Goal: Task Accomplishment & Management: Manage account settings

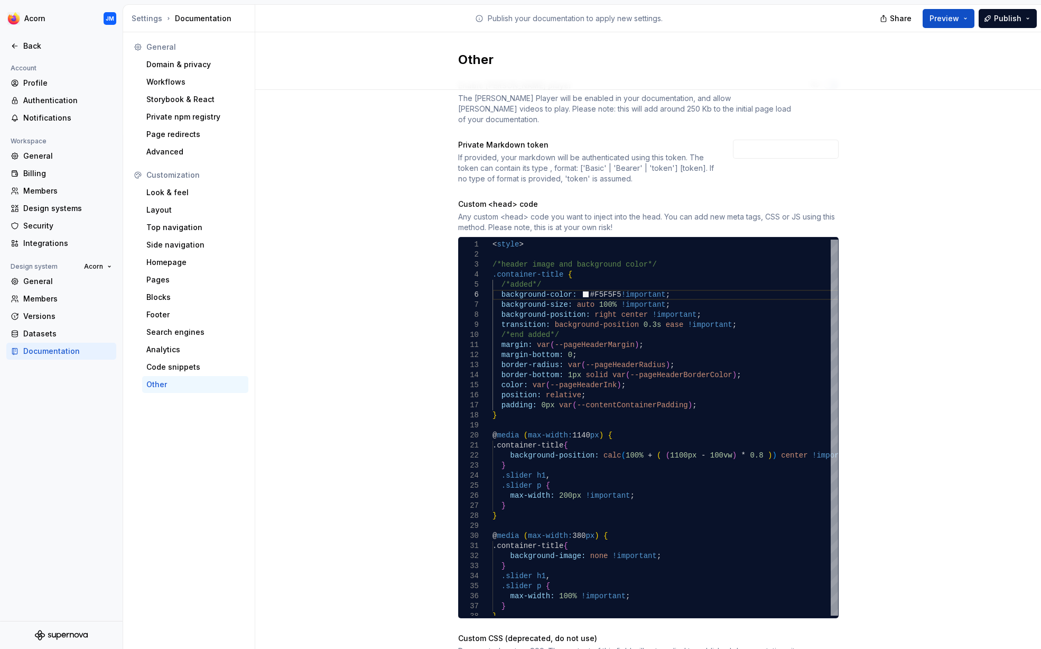
scroll to position [44, 0]
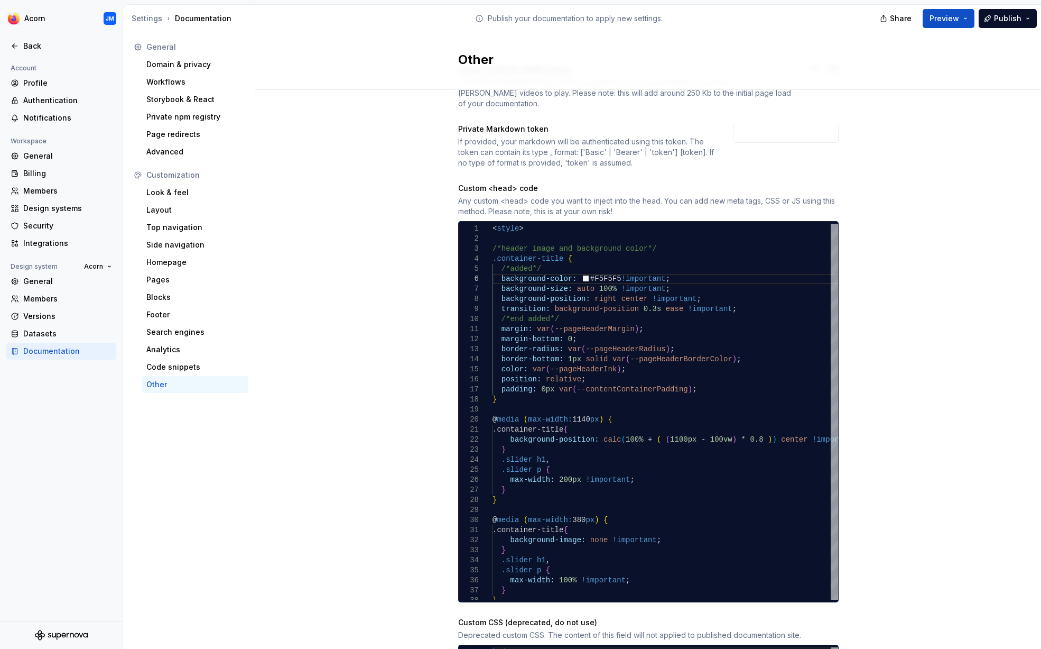
click at [912, 283] on div "Enable Lottie player The Lottie Player will be enabled in your documentation, a…" at bounding box center [648, 396] width 786 height 702
click at [752, 312] on div ".slider p { max-width: 100% !important ; } } } } @ media ( max-width: 380 px ) …" at bounding box center [681, 443] width 377 height 438
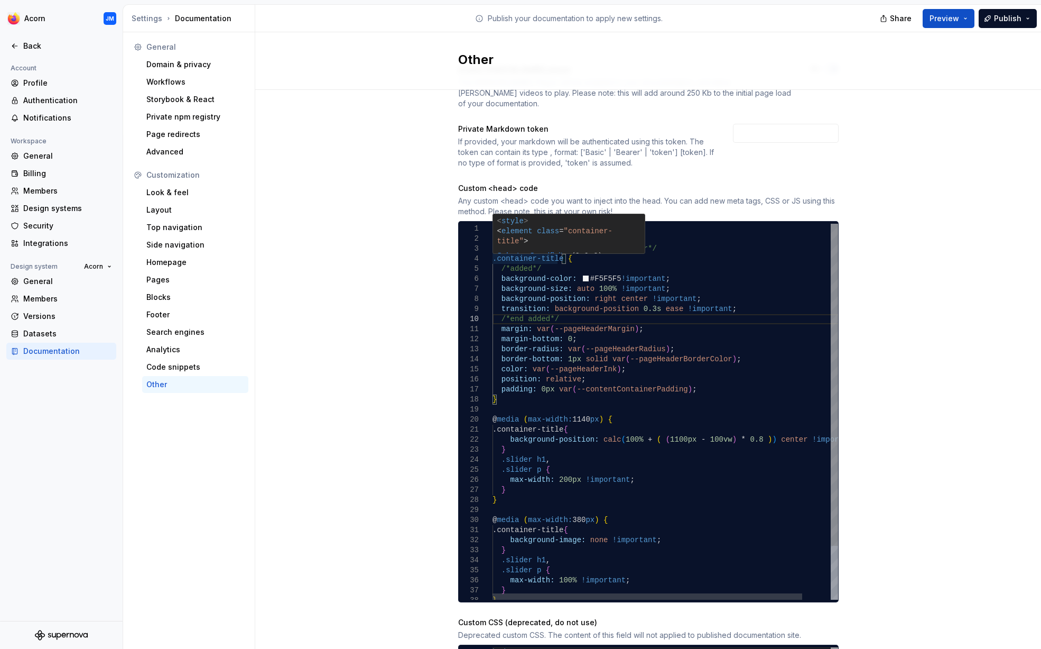
click at [494, 250] on div ".slider p { max-width: 100% !important ; } } } } @ media ( max-width: 380 px ) …" at bounding box center [681, 443] width 377 height 438
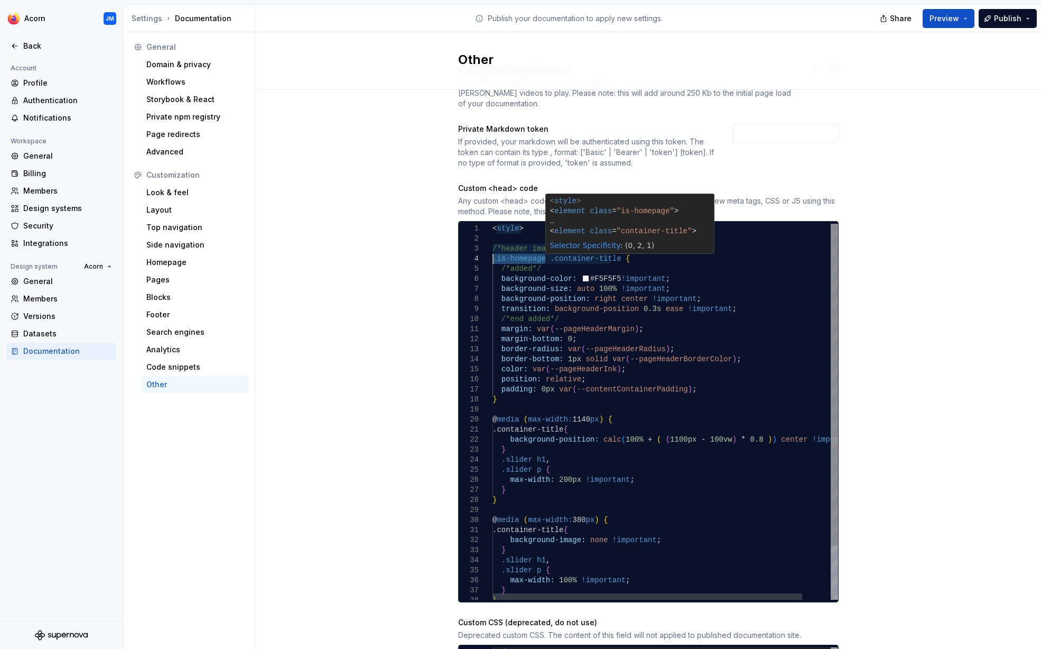
drag, startPoint x: 545, startPoint y: 248, endPoint x: 491, endPoint y: 245, distance: 54.0
click at [493, 245] on div ".slider p { max-width: 100% !important ; } } } } @ media ( max-width: 380 px ) …" at bounding box center [681, 443] width 377 height 438
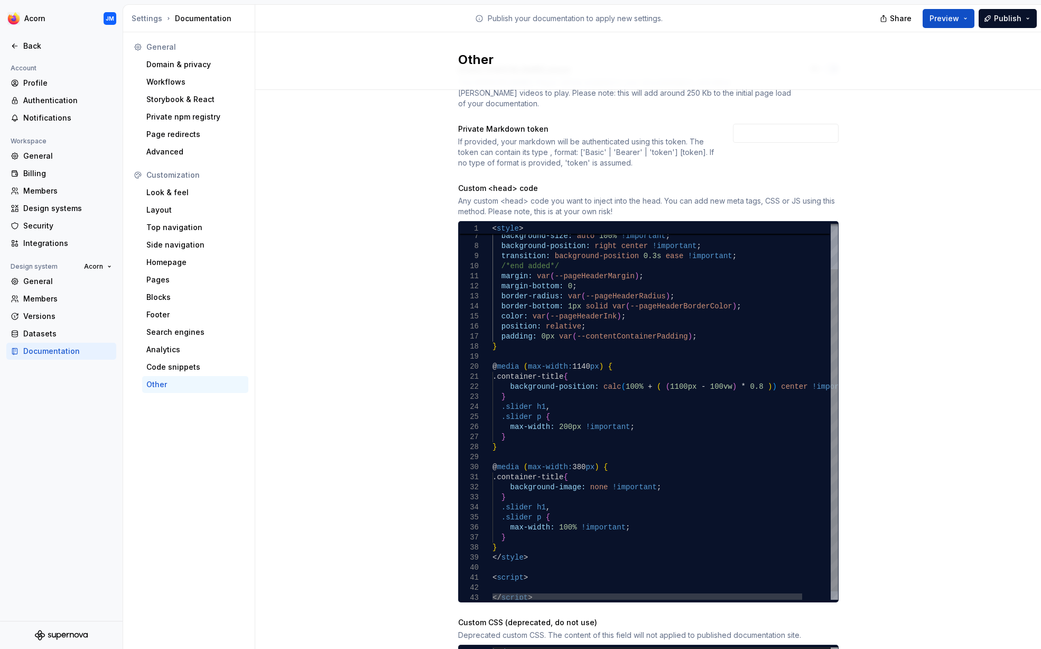
click at [494, 356] on div ".slider p { max-width: 100% !important ; } } } } @ media ( max-width: 380 px ) …" at bounding box center [681, 390] width 377 height 438
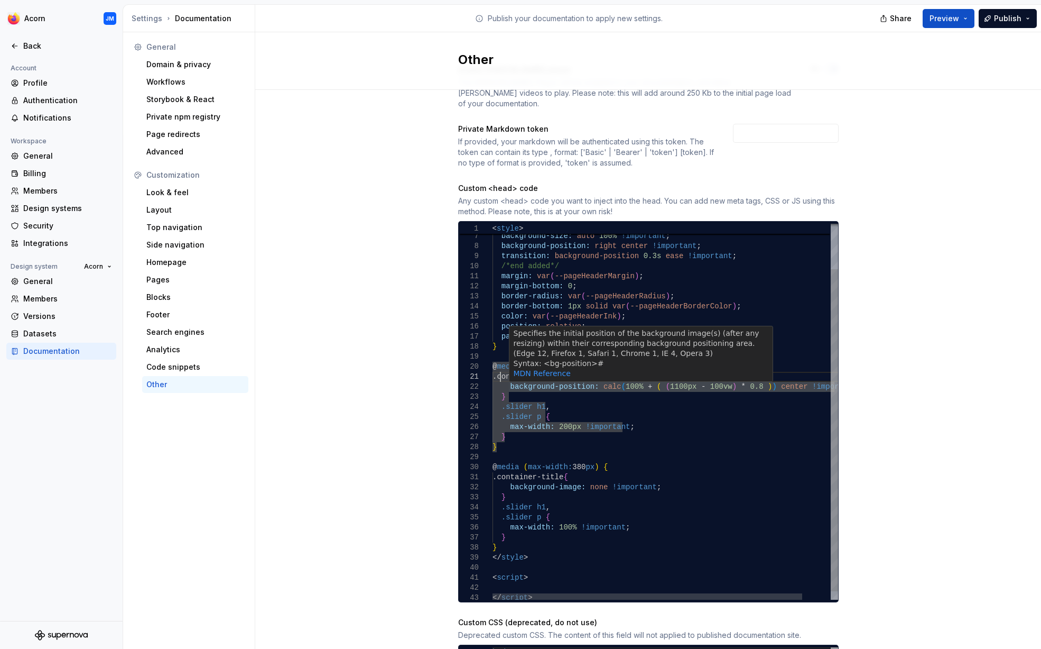
click at [501, 367] on div ".slider p { max-width: 100% !important ; } } } } @ media ( max-width: 380 px ) …" at bounding box center [681, 390] width 377 height 438
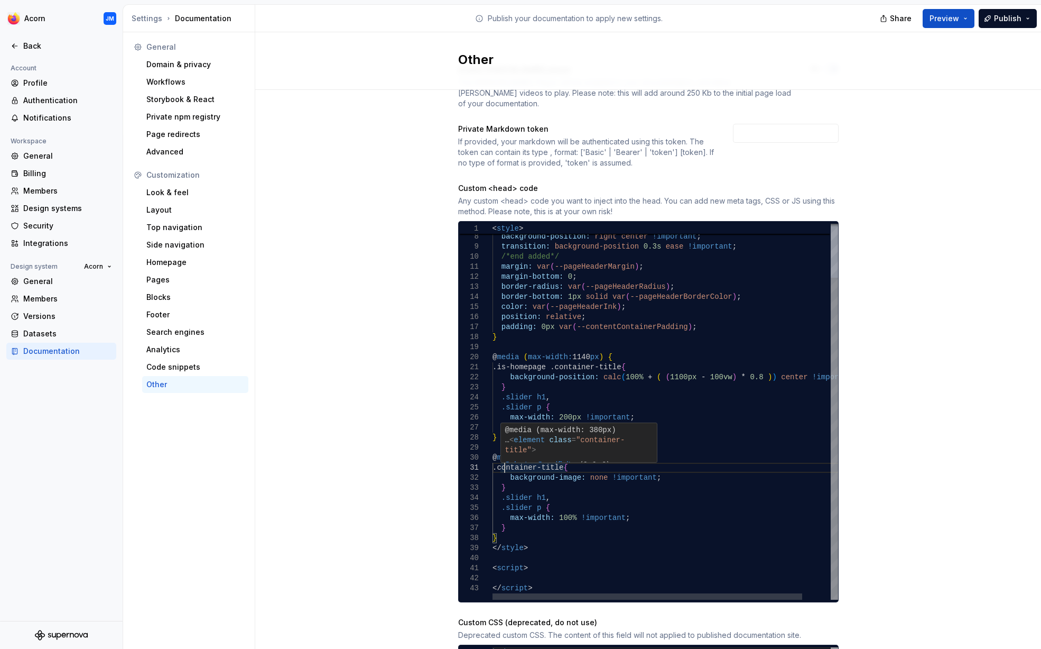
click at [502, 456] on div ".slider p { max-width: 100% !important ; } } } } @ media ( max-width: 380 px ) …" at bounding box center [681, 380] width 377 height 438
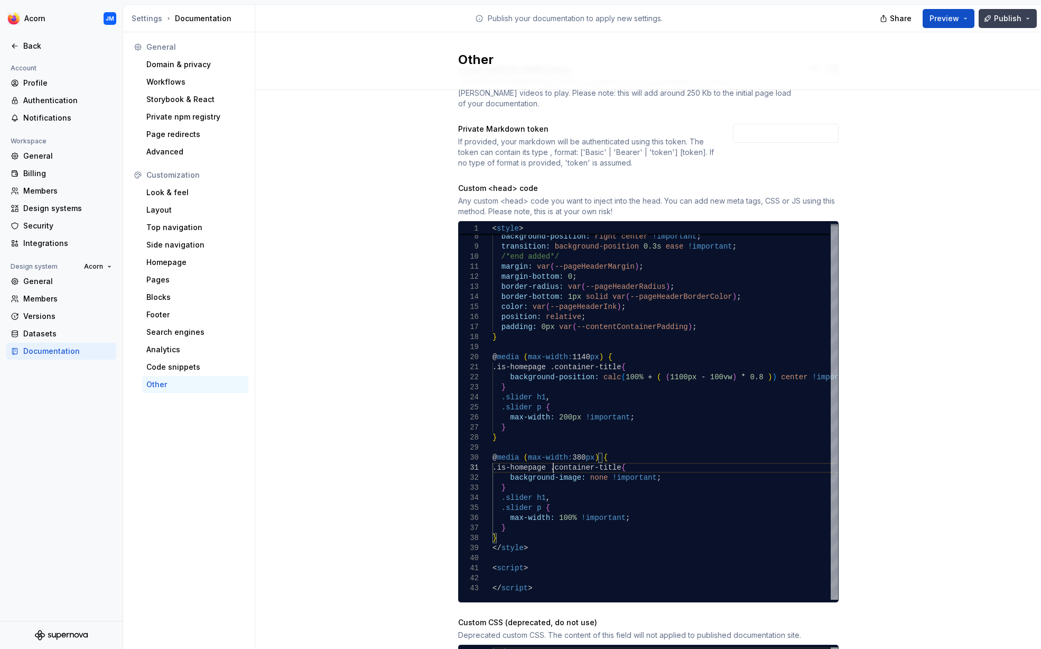
click at [1016, 20] on span "Publish" at bounding box center [1007, 18] width 27 height 11
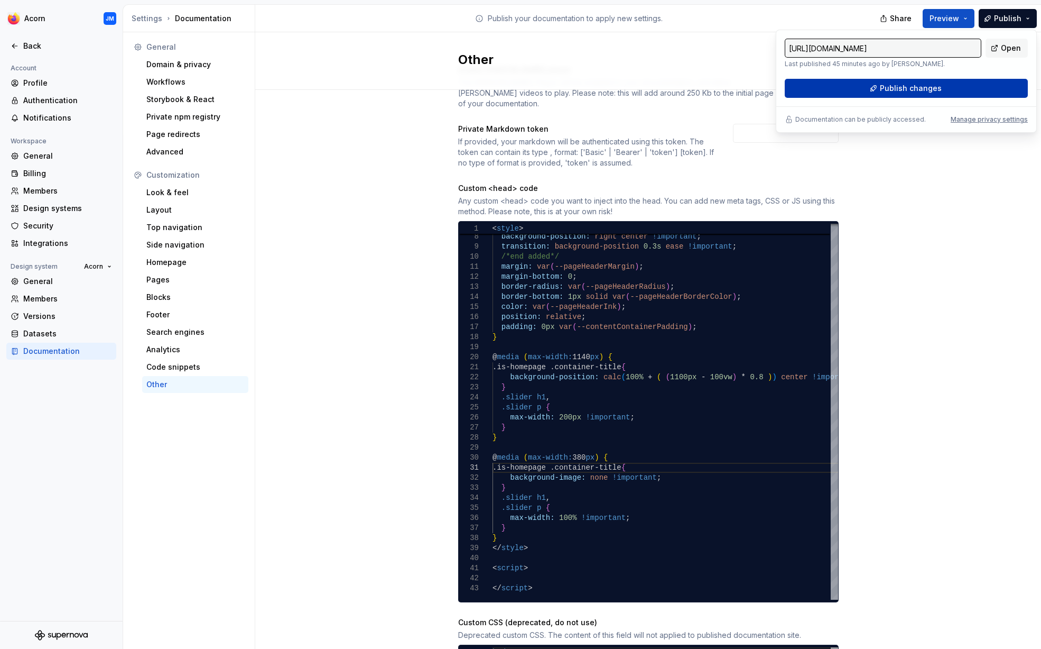
click at [907, 90] on span "Publish changes" at bounding box center [911, 88] width 62 height 11
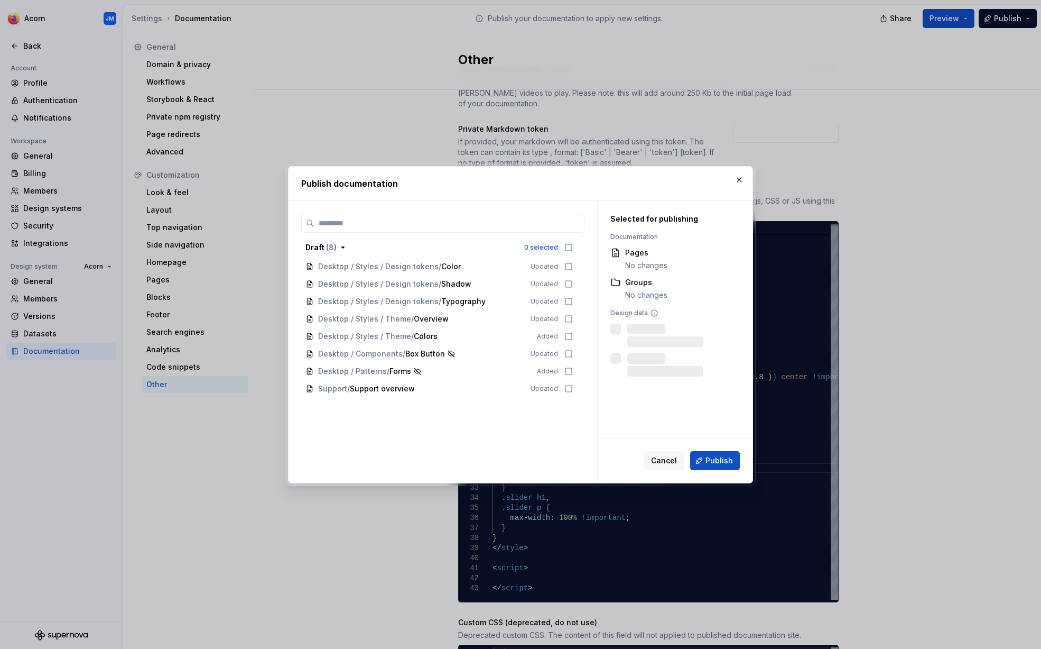
scroll to position [44, 0]
click at [713, 464] on span "Publish" at bounding box center [719, 460] width 27 height 11
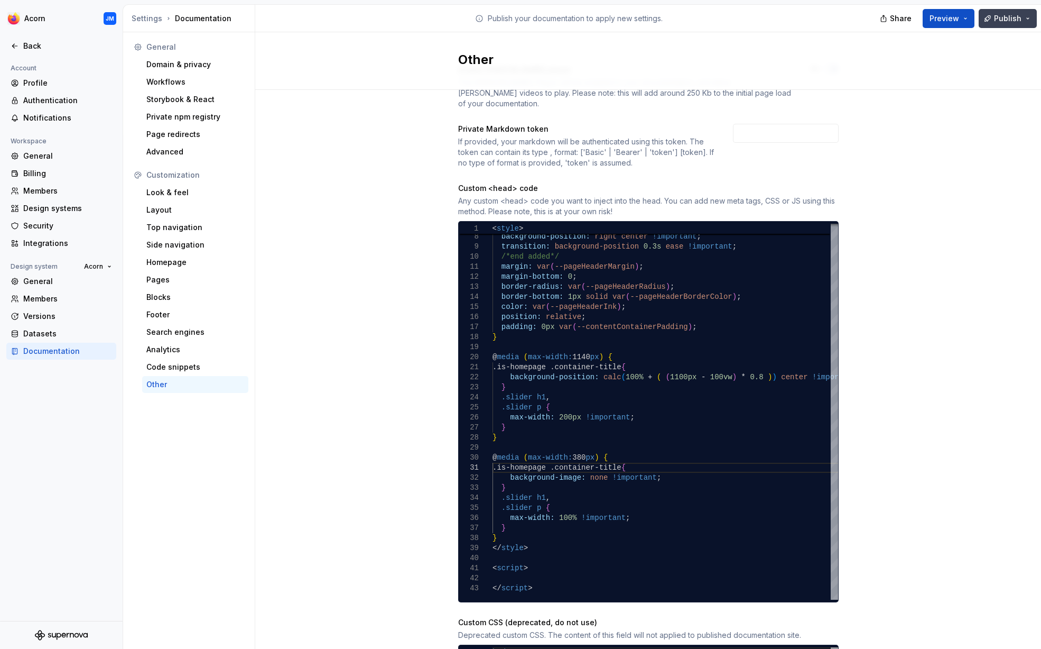
click at [1026, 13] on button "Publish" at bounding box center [1008, 18] width 58 height 19
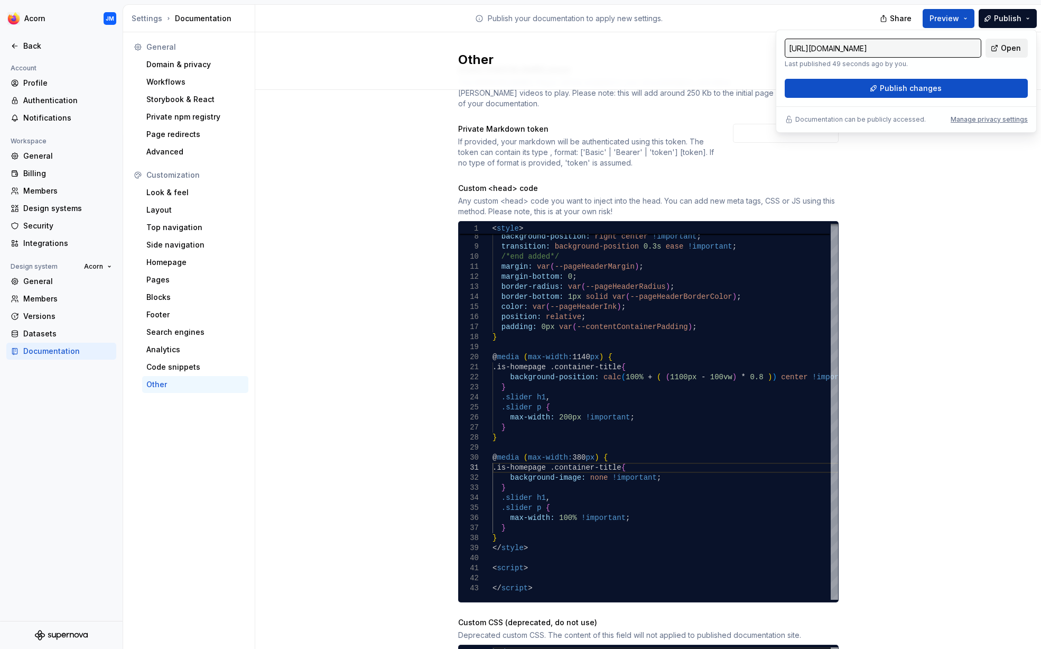
click at [1016, 51] on span "Open" at bounding box center [1011, 48] width 20 height 11
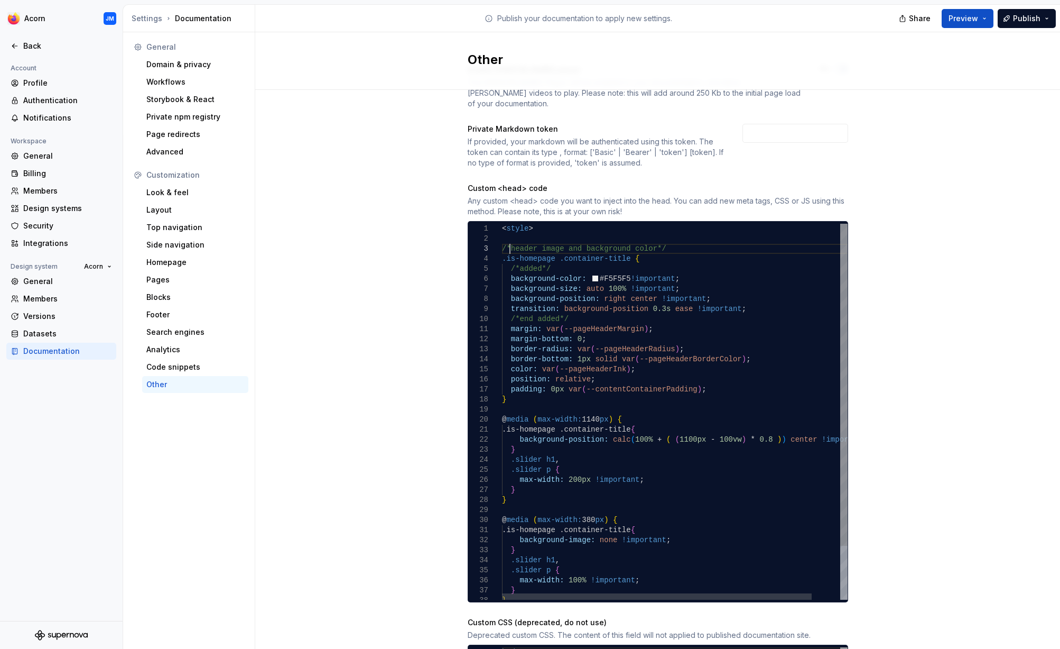
click at [511, 237] on div ".slider p { max-width: 100% !important ; } } } } @ media ( max-width: 380 px ) …" at bounding box center [690, 443] width 377 height 438
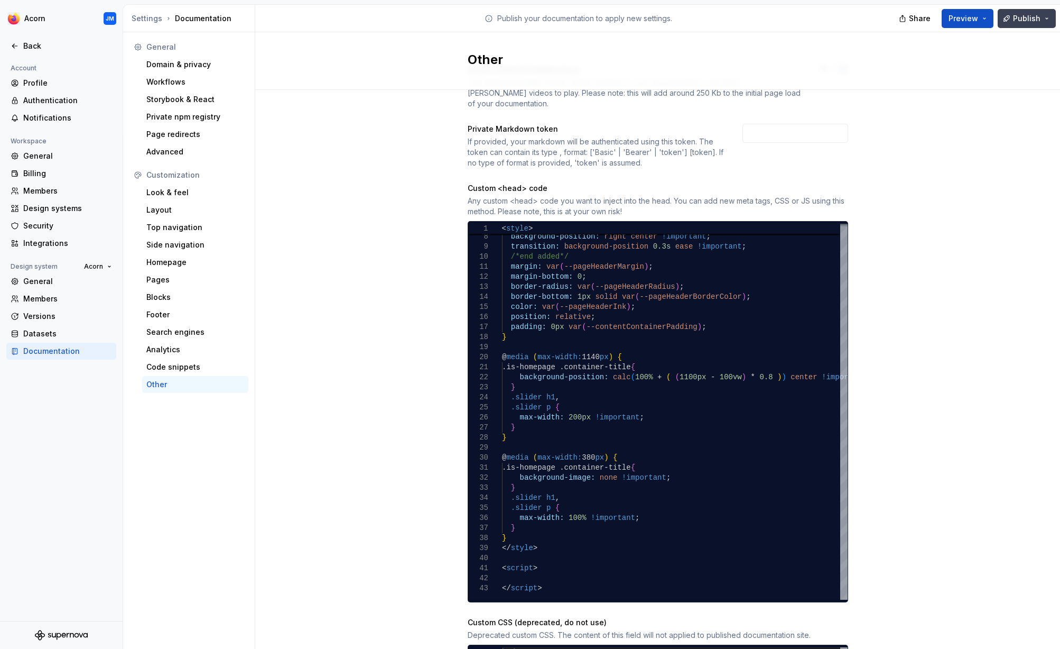
click at [1026, 18] on span "Publish" at bounding box center [1026, 18] width 27 height 11
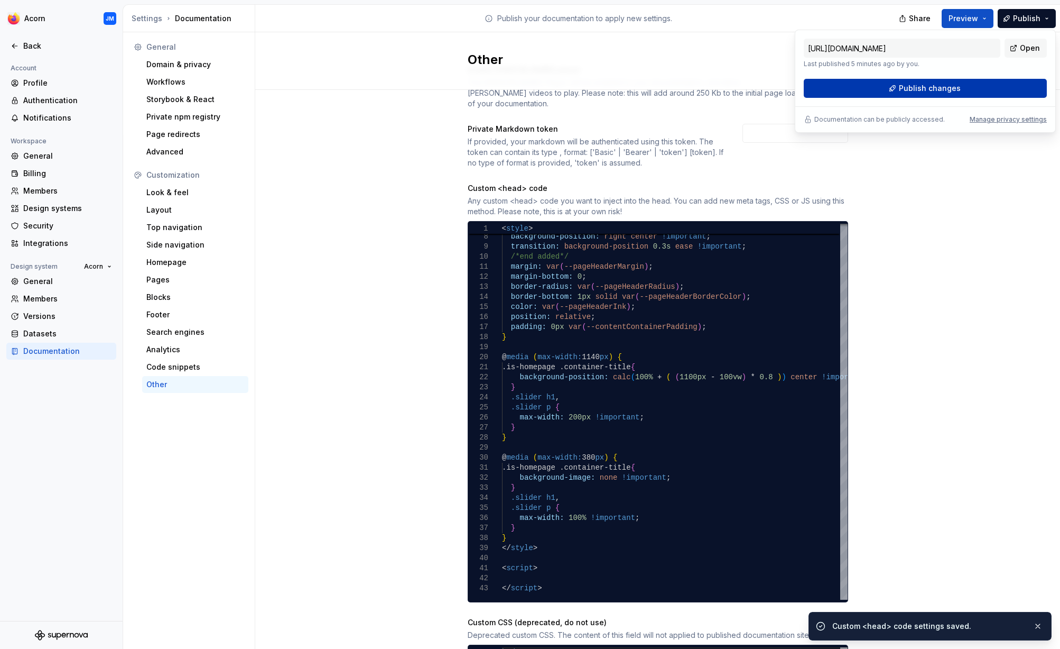
click at [946, 86] on span "Publish changes" at bounding box center [930, 88] width 62 height 11
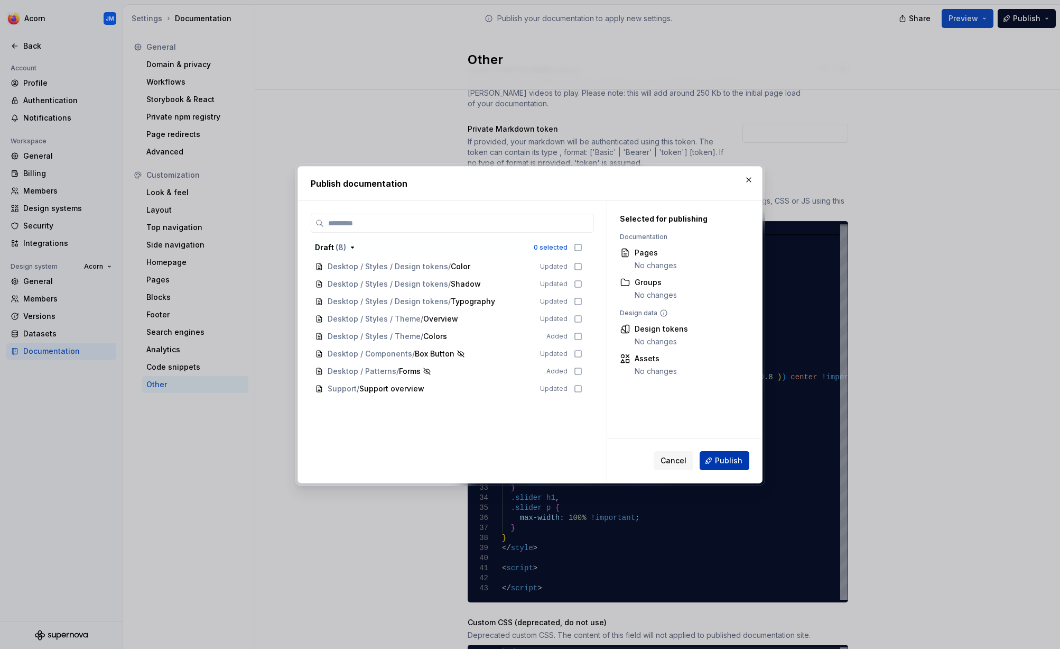
click at [726, 460] on span "Publish" at bounding box center [728, 460] width 27 height 11
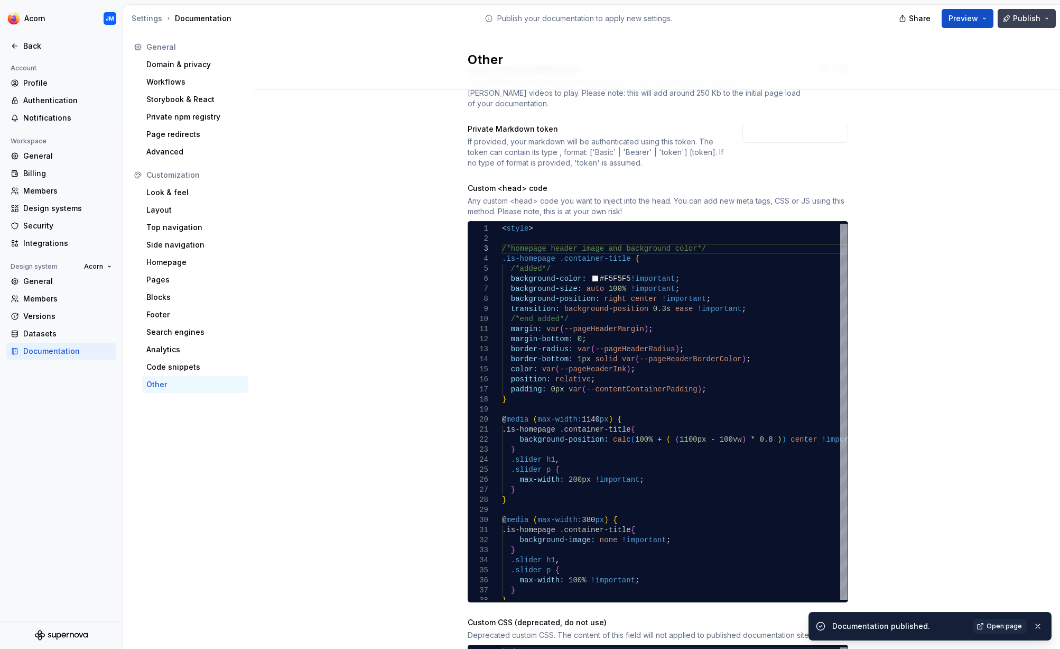
click at [1041, 20] on button "Publish" at bounding box center [1027, 18] width 58 height 19
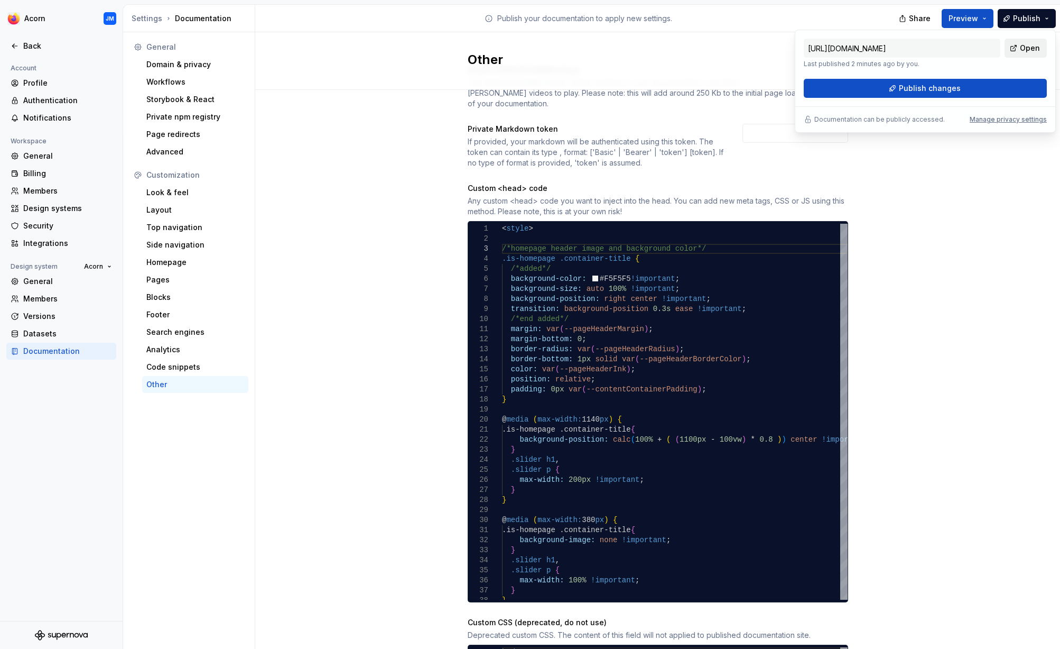
click at [1025, 47] on span "Open" at bounding box center [1030, 48] width 20 height 11
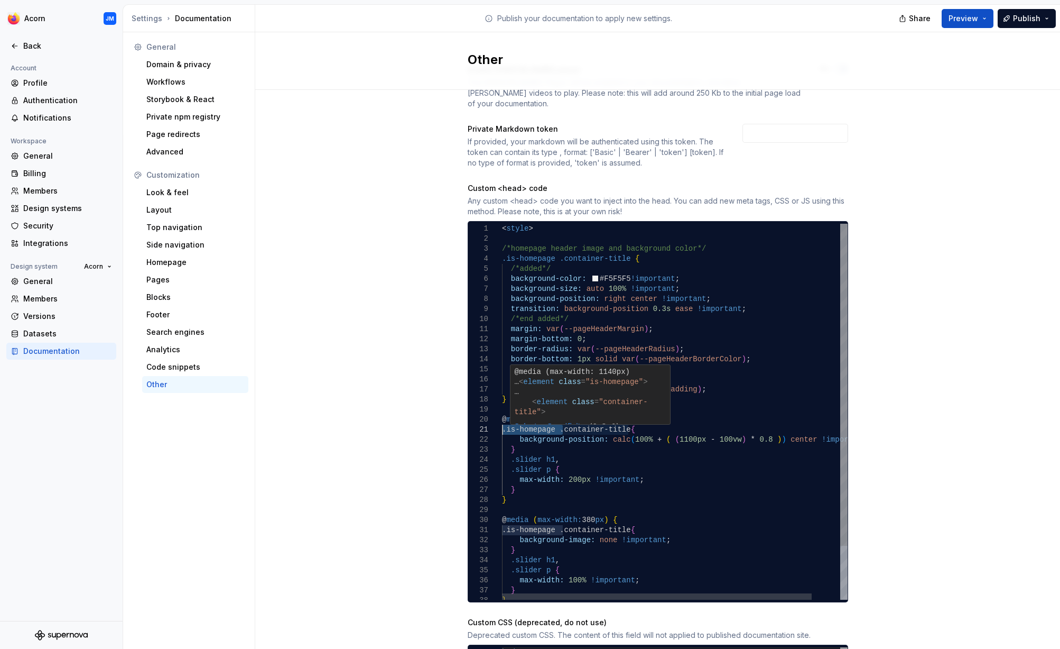
drag, startPoint x: 562, startPoint y: 420, endPoint x: 503, endPoint y: 419, distance: 59.2
click at [503, 419] on div ".slider p { max-width: 100% !important ; } } } } @ media ( max-width: 380 px ) …" at bounding box center [690, 443] width 377 height 438
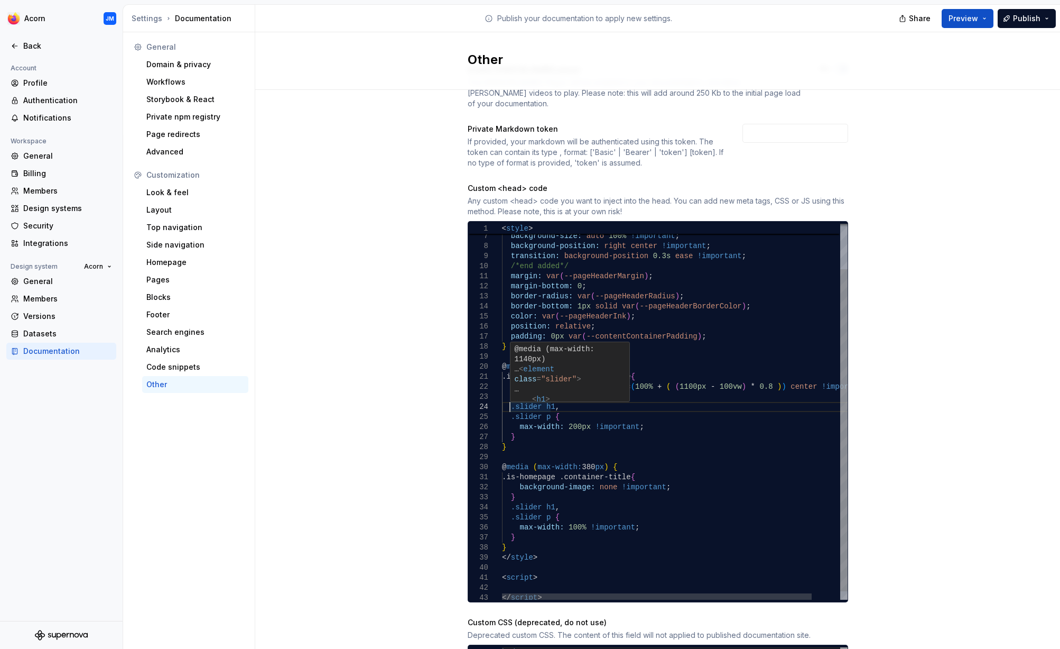
click at [511, 398] on div ".slider p { max-width: 100% !important ; } } } } @ media ( max-width: 380 px ) …" at bounding box center [690, 390] width 377 height 438
click at [548, 368] on div ".slider p { max-width: 100% !important ; } } } } @ media ( max-width: 380 px ) …" at bounding box center [690, 390] width 377 height 438
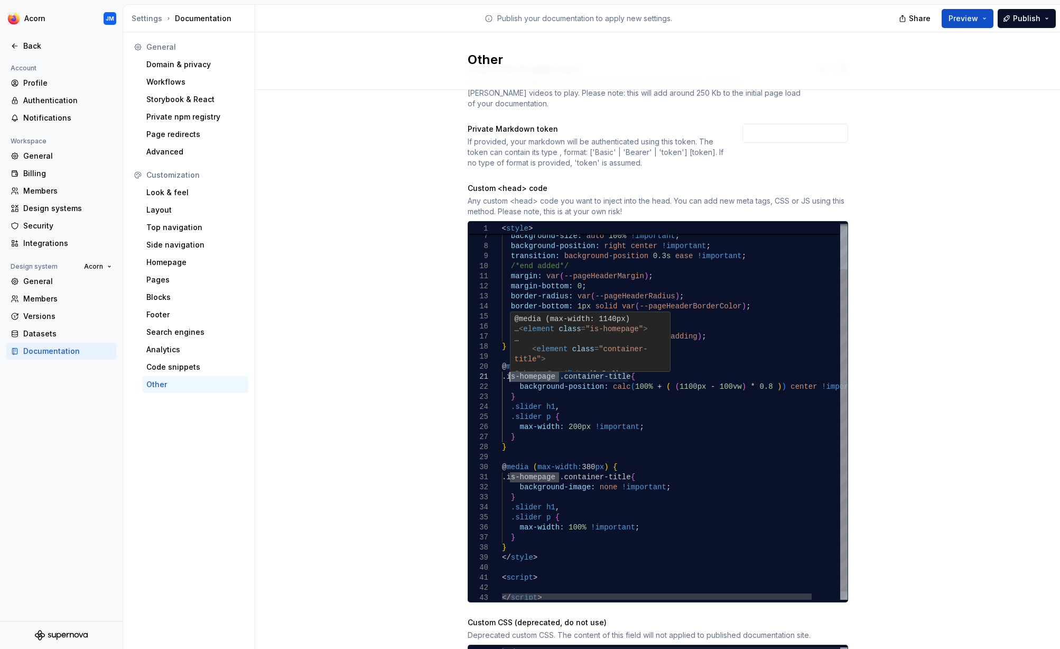
drag, startPoint x: 558, startPoint y: 366, endPoint x: 511, endPoint y: 367, distance: 46.5
click at [511, 367] on div ".slider p { max-width: 100% !important ; } } } } @ media ( max-width: 380 px ) …" at bounding box center [690, 390] width 377 height 438
click at [532, 367] on div ".slider p { max-width: 100% !important ; } } } } @ media ( max-width: 380 px ) …" at bounding box center [690, 390] width 377 height 438
drag, startPoint x: 563, startPoint y: 366, endPoint x: 511, endPoint y: 366, distance: 52.3
click at [511, 366] on div ".slider p { max-width: 100% !important ; } } } } @ media ( max-width: 380 px ) …" at bounding box center [690, 390] width 377 height 438
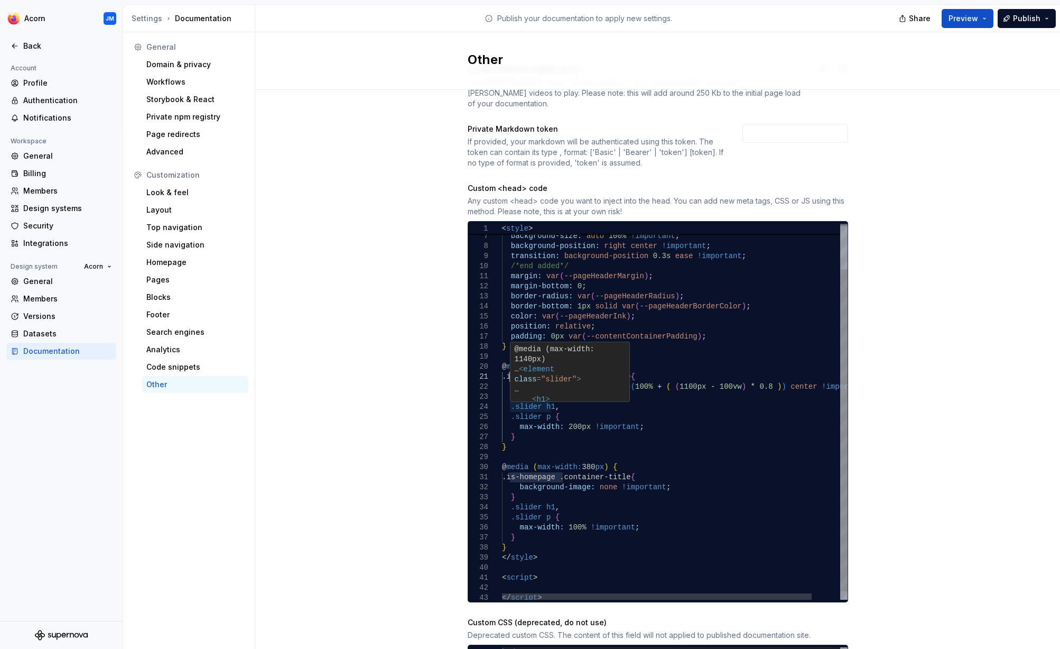
click at [511, 397] on div ".slider p { max-width: 100% !important ; } } } } @ media ( max-width: 380 px ) …" at bounding box center [690, 390] width 377 height 438
click at [512, 408] on div ".slider p { max-width: 100% !important ; } } } } @ media ( max-width: 380 px ) …" at bounding box center [690, 390] width 377 height 438
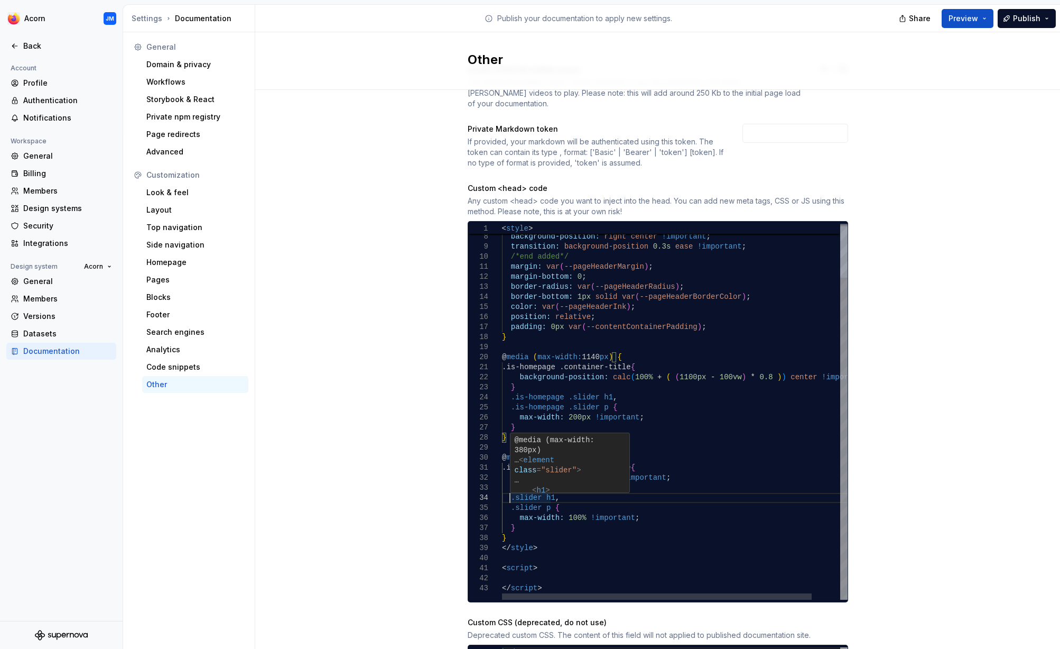
click at [511, 490] on div ".slider p { max-width: 100% !important ; } } } } @ media ( max-width: 380 px ) …" at bounding box center [690, 380] width 377 height 438
click at [511, 497] on div ".slider p { max-width: 100% !important ; } } } } @ media ( max-width: 380 px ) …" at bounding box center [690, 380] width 377 height 438
click at [694, 532] on div ".is-homepage .slider p { max-width: 100% !important ; } } } } @ media ( max-wid…" at bounding box center [690, 380] width 377 height 438
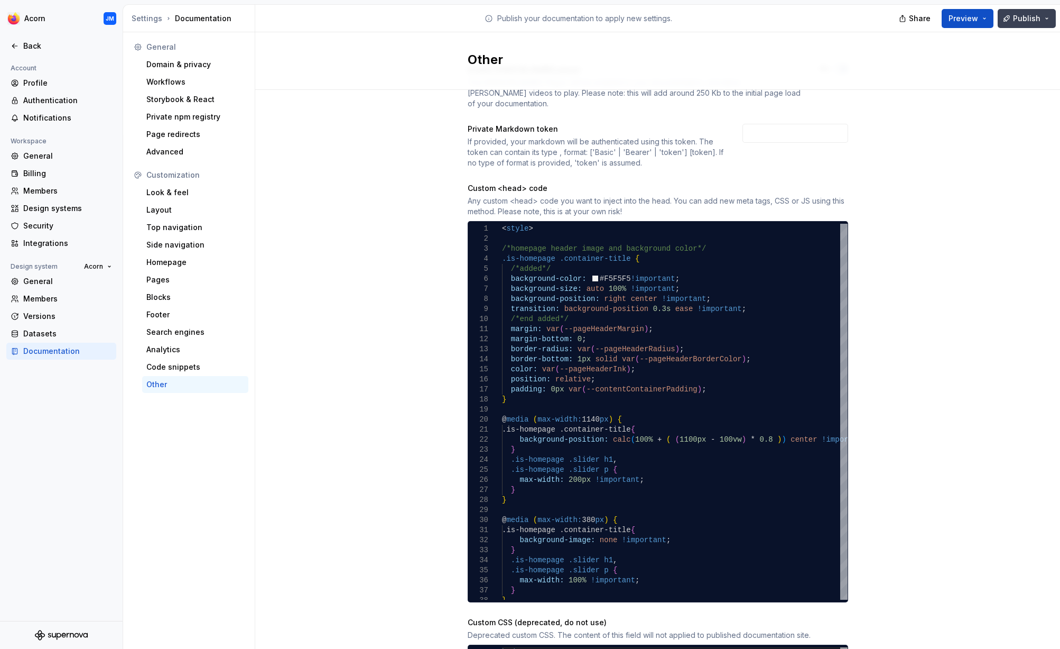
click at [1026, 16] on span "Publish" at bounding box center [1026, 18] width 27 height 11
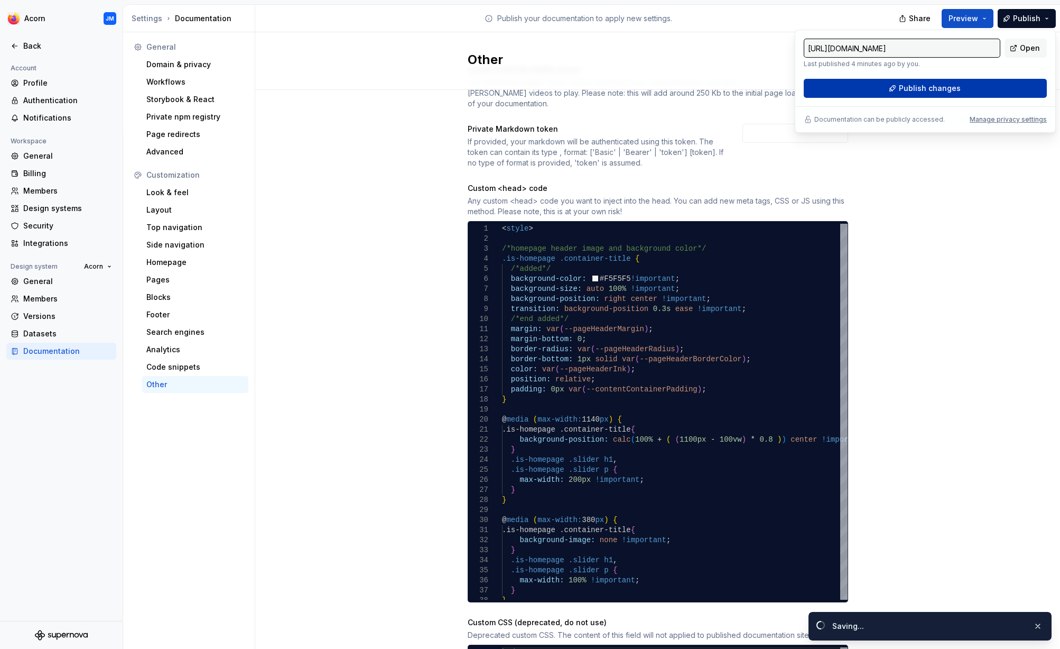
click at [942, 89] on span "Publish changes" at bounding box center [930, 88] width 62 height 11
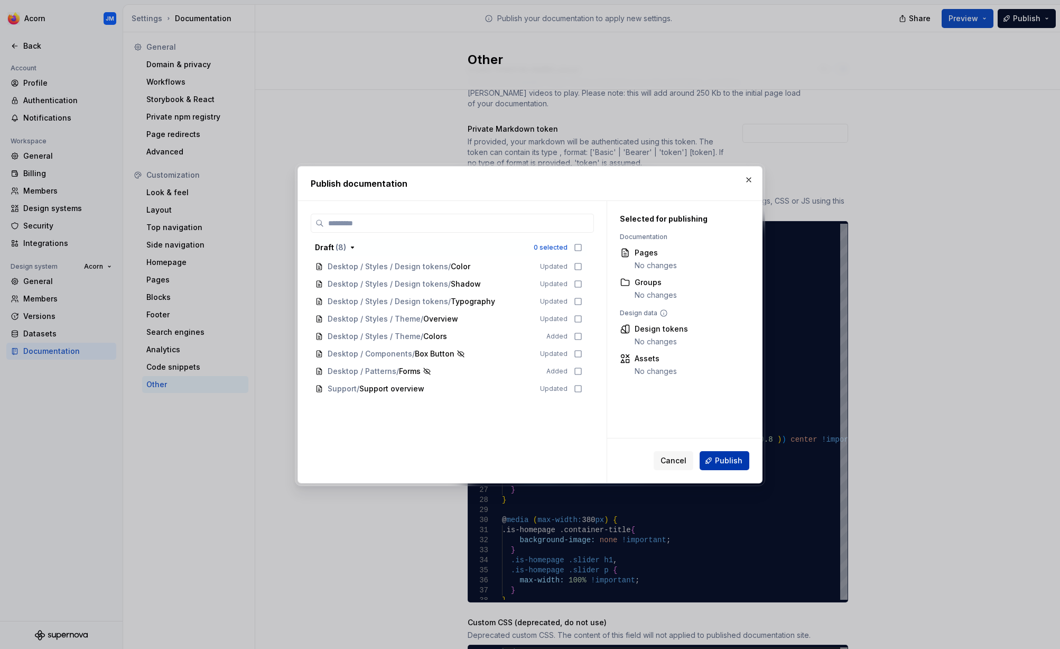
click at [726, 459] on span "Publish" at bounding box center [728, 460] width 27 height 11
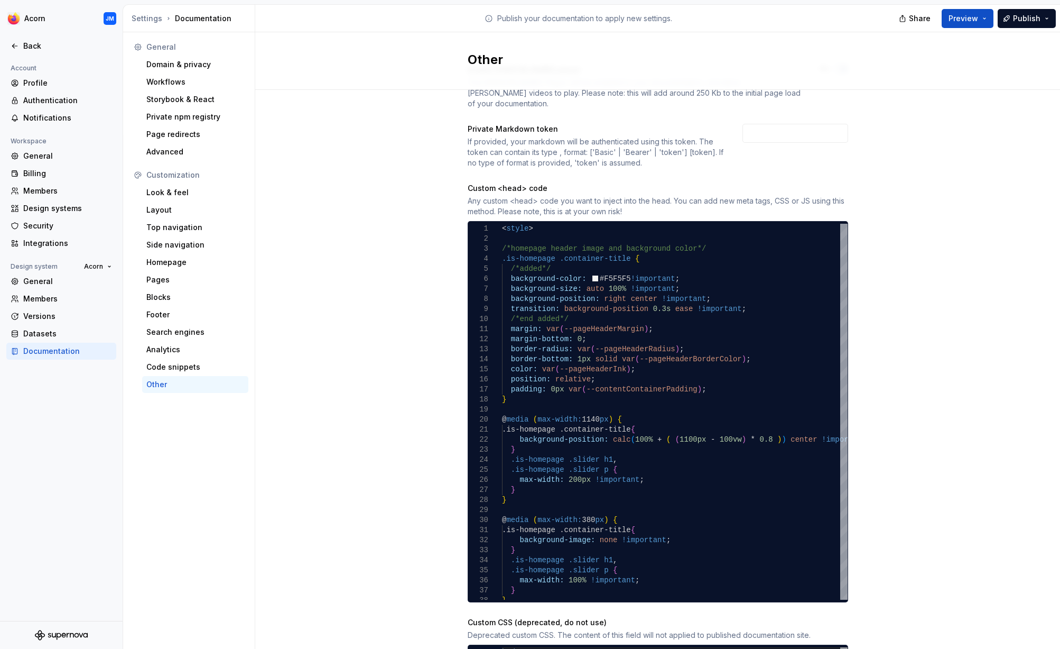
click at [911, 216] on div "Enable Lottie player The Lottie Player will be enabled in your documentation, a…" at bounding box center [657, 396] width 805 height 702
click at [920, 229] on div "Enable Lottie player The Lottie Player will be enabled in your documentation, a…" at bounding box center [657, 396] width 805 height 702
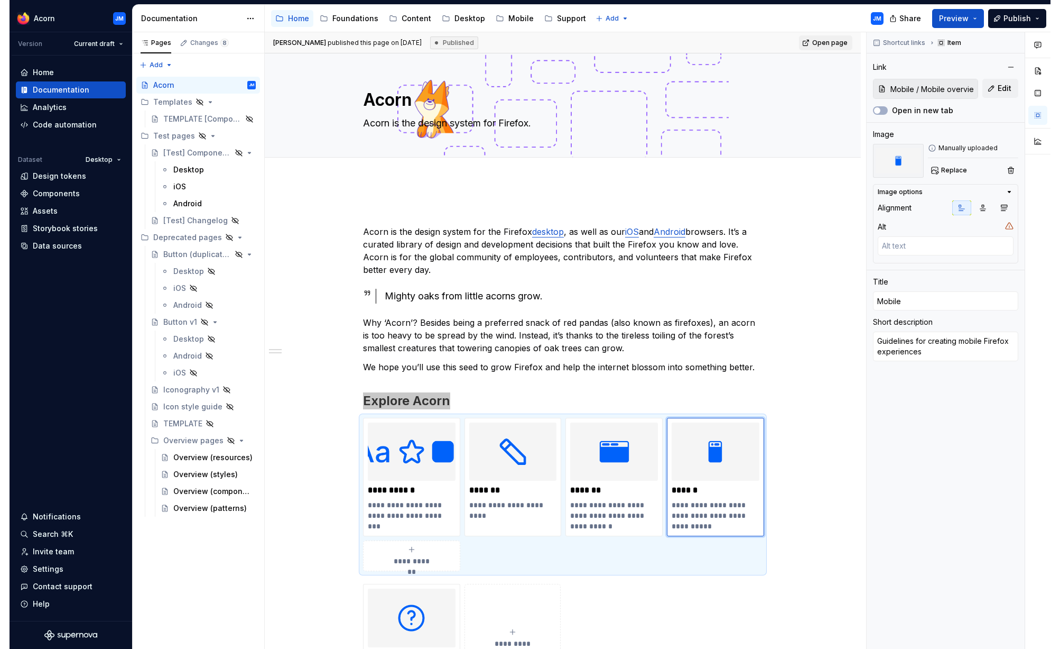
scroll to position [118, 0]
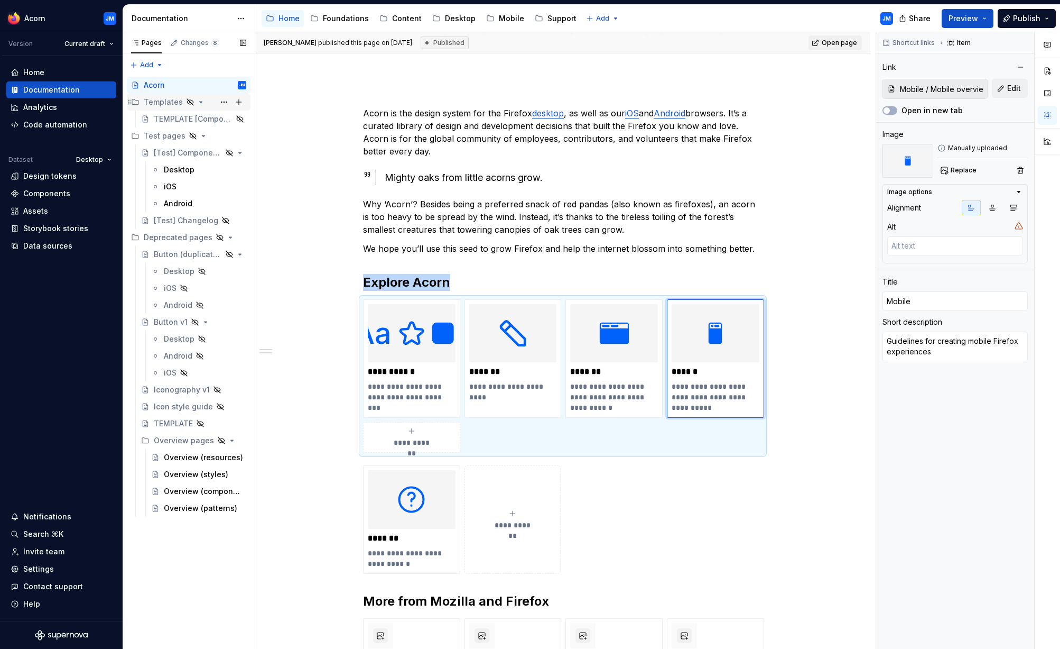
click at [199, 101] on icon "Page tree" at bounding box center [201, 102] width 8 height 8
click at [826, 315] on div "**********" at bounding box center [562, 552] width 615 height 981
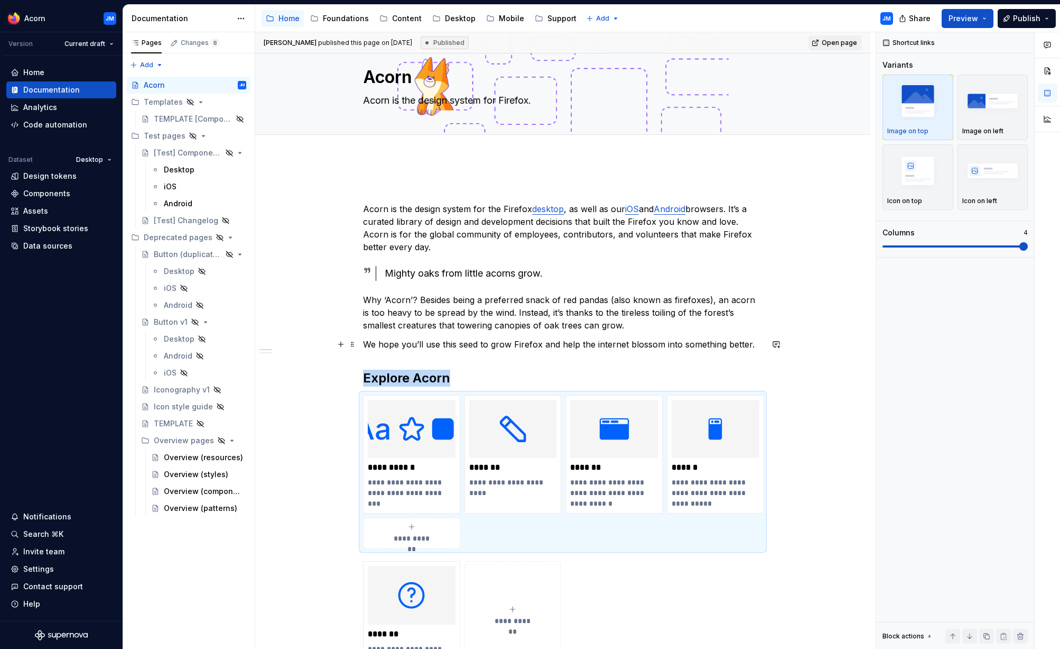
scroll to position [0, 0]
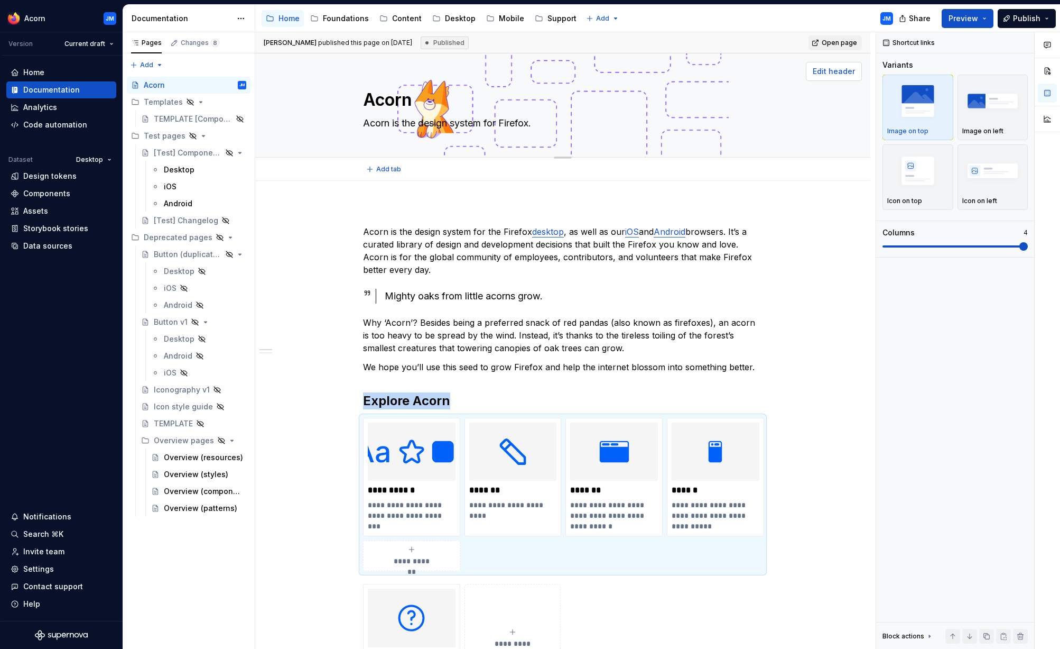
click at [841, 75] on span "Edit header" at bounding box center [834, 71] width 42 height 11
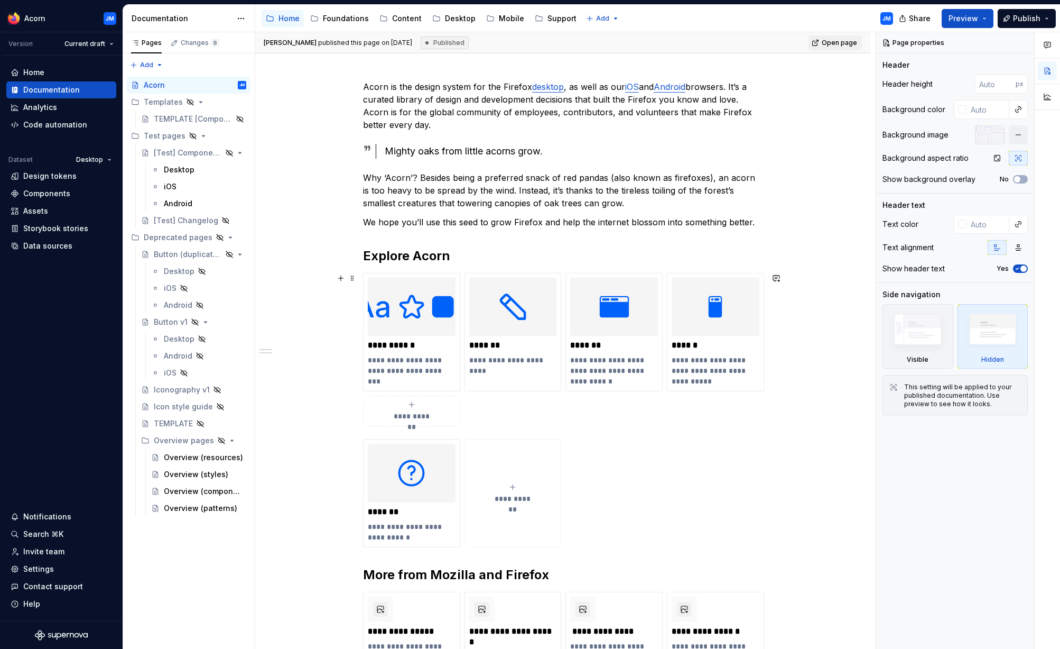
scroll to position [133, 0]
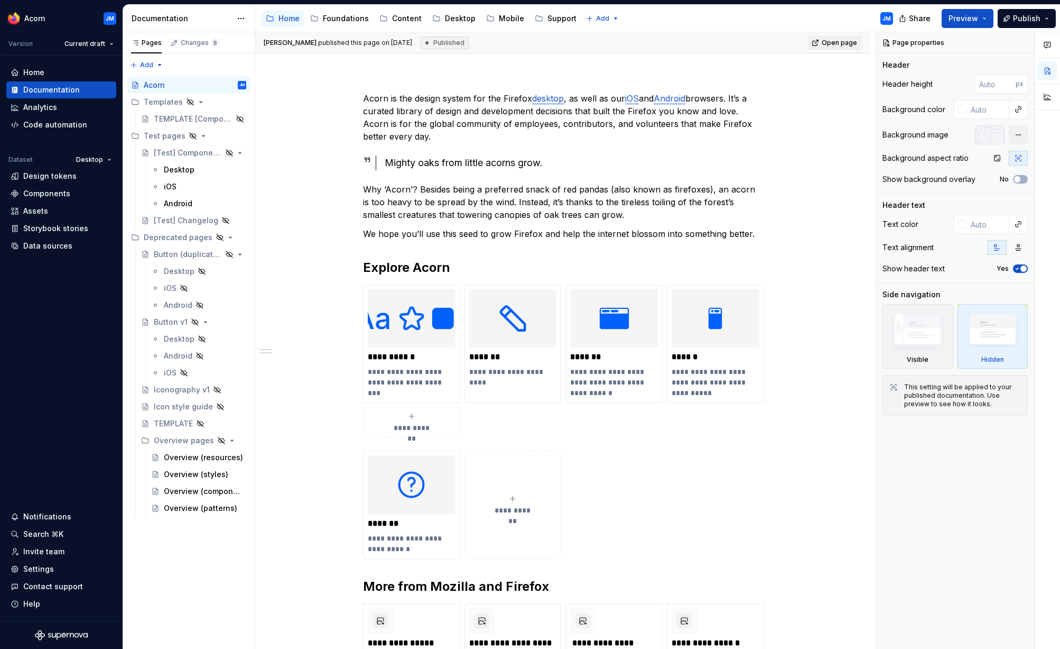
type textarea "*"
